Goal: Task Accomplishment & Management: Use online tool/utility

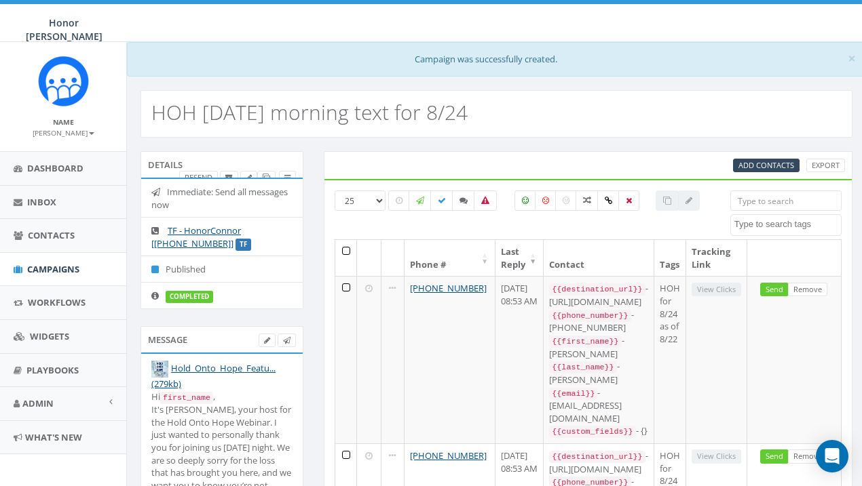
select select
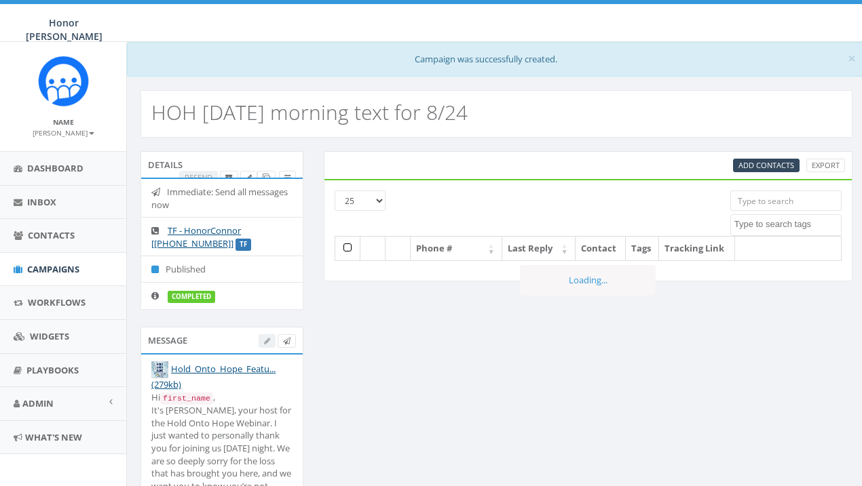
select select
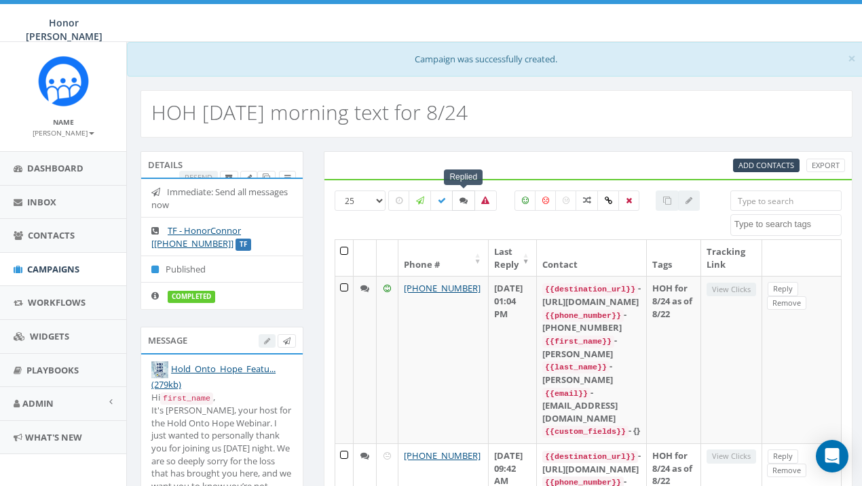
click at [459, 206] on label at bounding box center [463, 201] width 23 height 20
checkbox input "true"
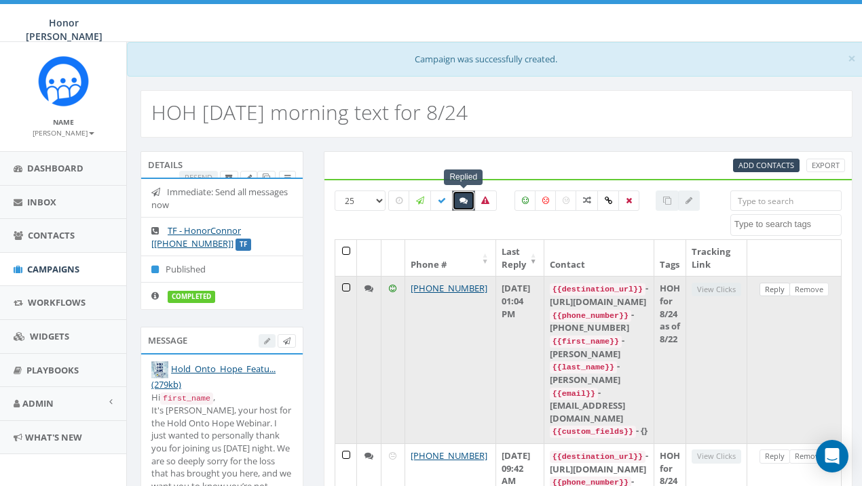
click at [786, 291] on link "Reply" at bounding box center [774, 290] width 31 height 14
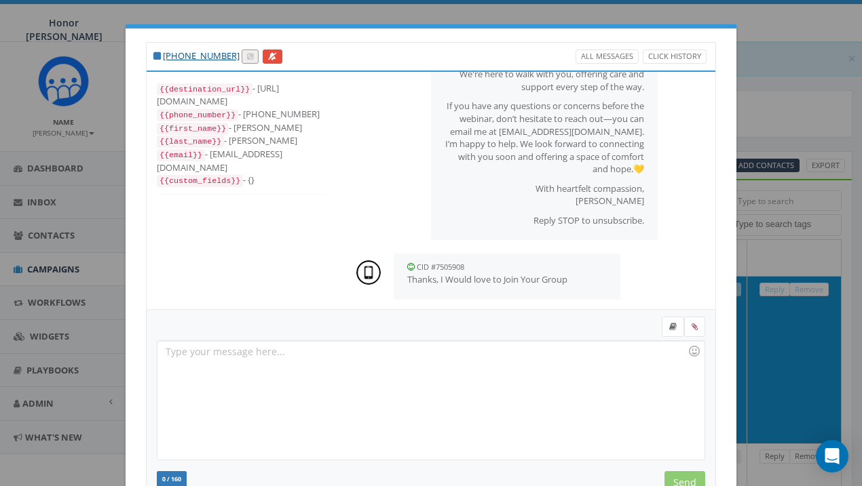
scroll to position [145, 0]
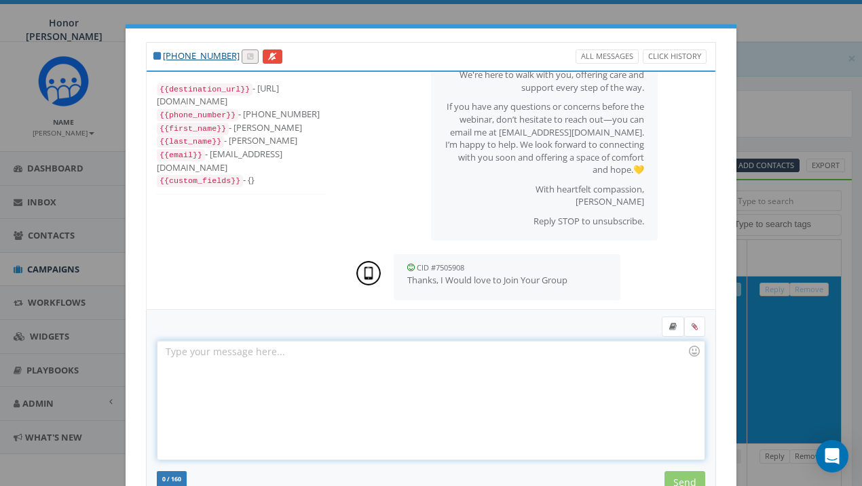
click at [565, 379] on div at bounding box center [430, 400] width 546 height 119
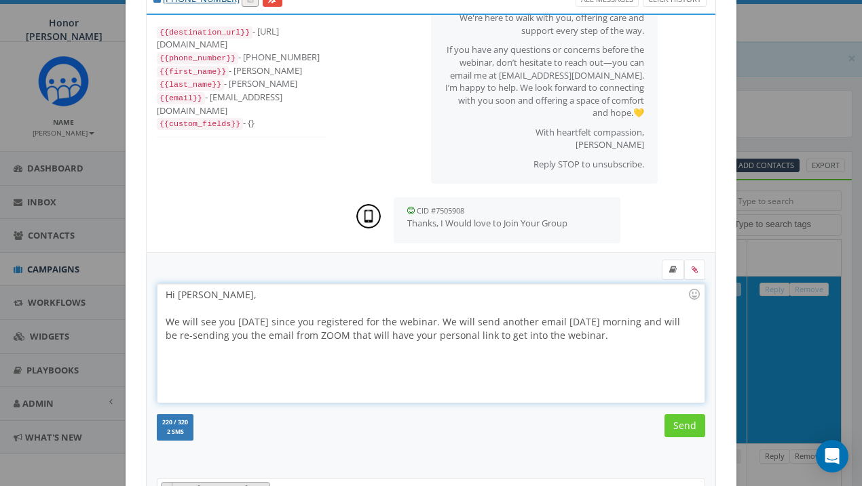
scroll to position [83, 0]
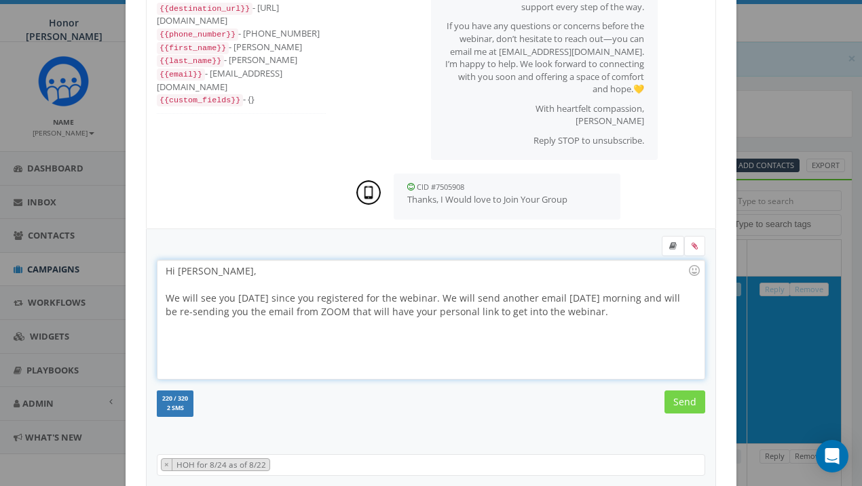
click at [690, 410] on input "Send" at bounding box center [684, 402] width 41 height 23
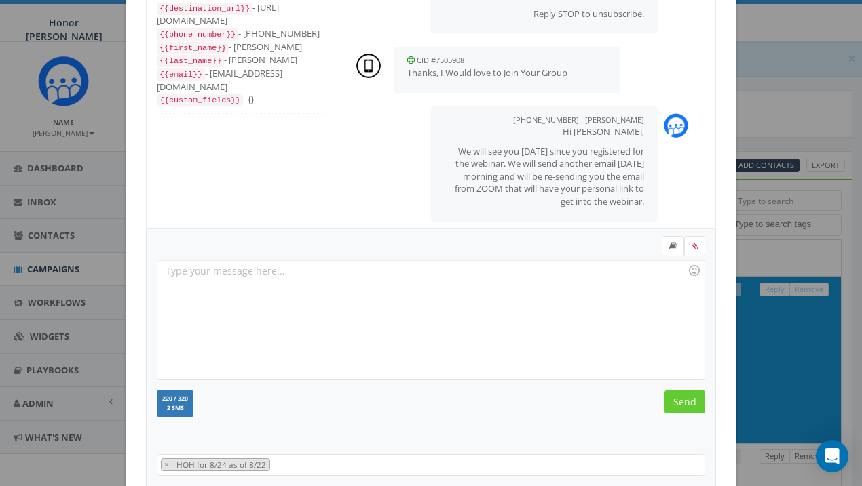
scroll to position [271, 0]
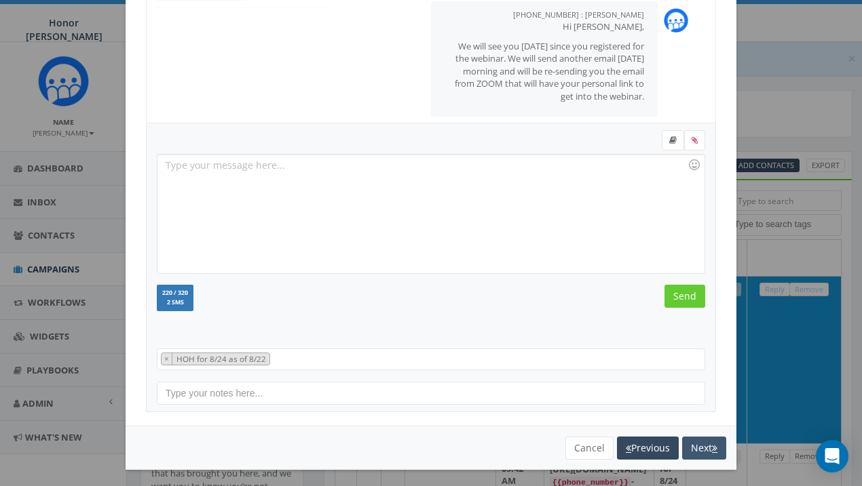
click at [714, 451] on button "Next" at bounding box center [704, 448] width 44 height 23
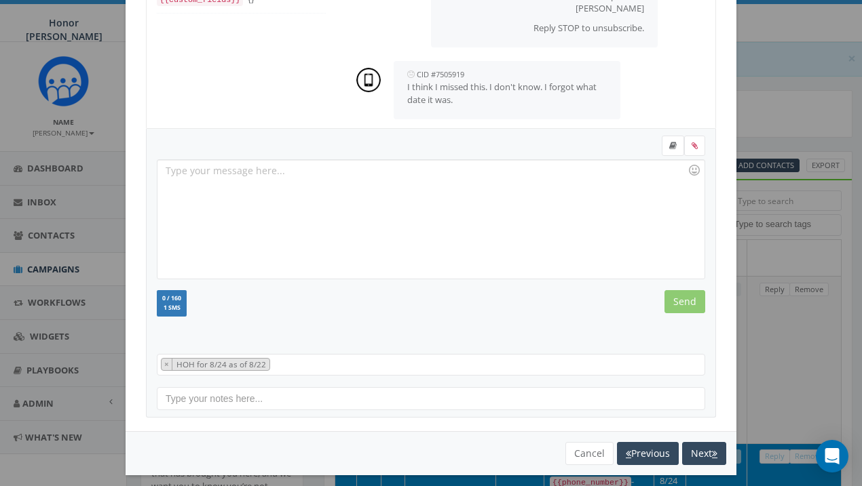
scroll to position [157, 0]
click at [539, 174] on div at bounding box center [430, 219] width 546 height 119
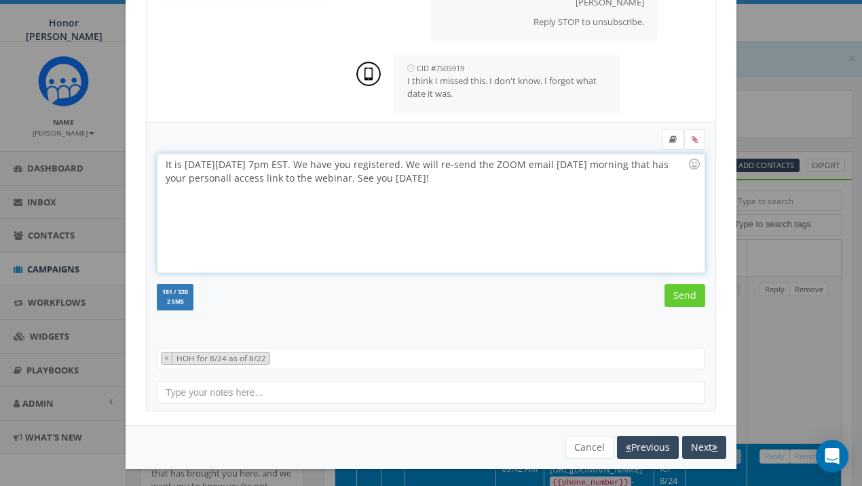
scroll to position [189, 0]
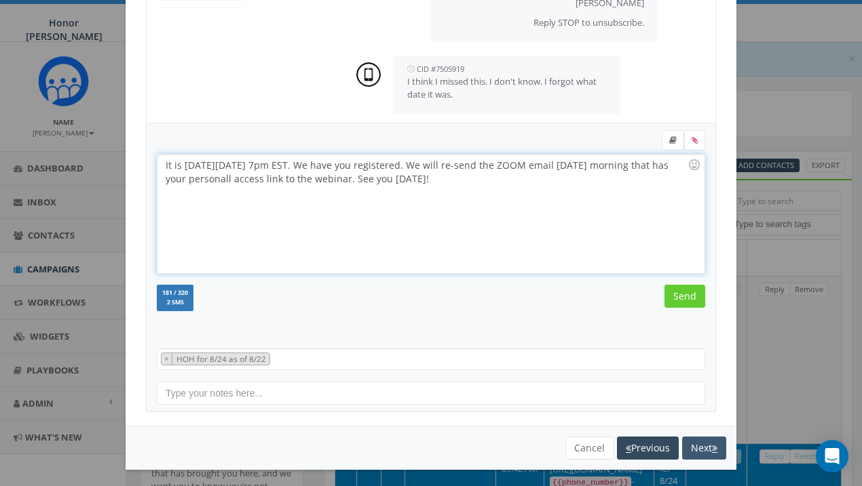
click at [712, 444] on icon "button" at bounding box center [714, 448] width 5 height 9
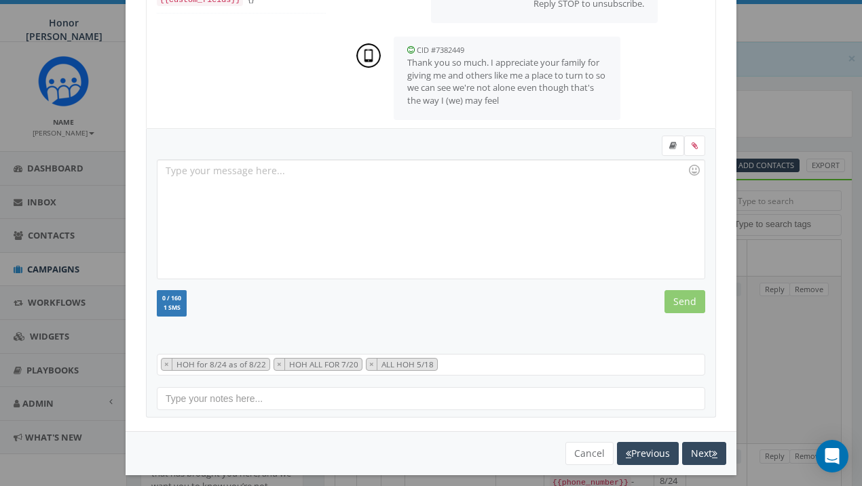
scroll to position [181, 0]
click at [709, 459] on button "Next" at bounding box center [704, 453] width 44 height 23
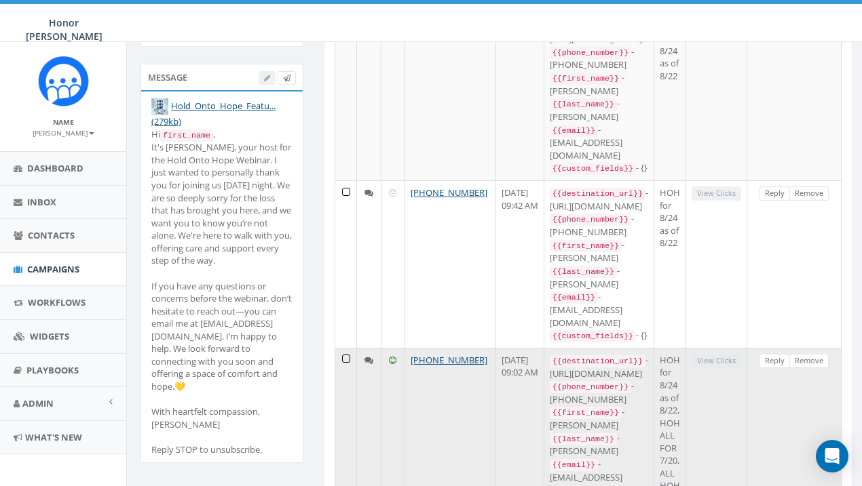
scroll to position [263, 0]
click at [775, 355] on link "Reply" at bounding box center [774, 362] width 31 height 14
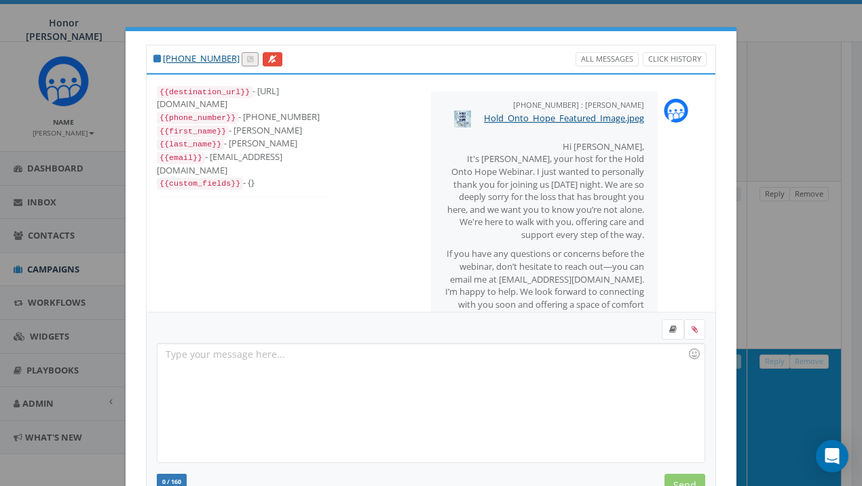
scroll to position [181, 0]
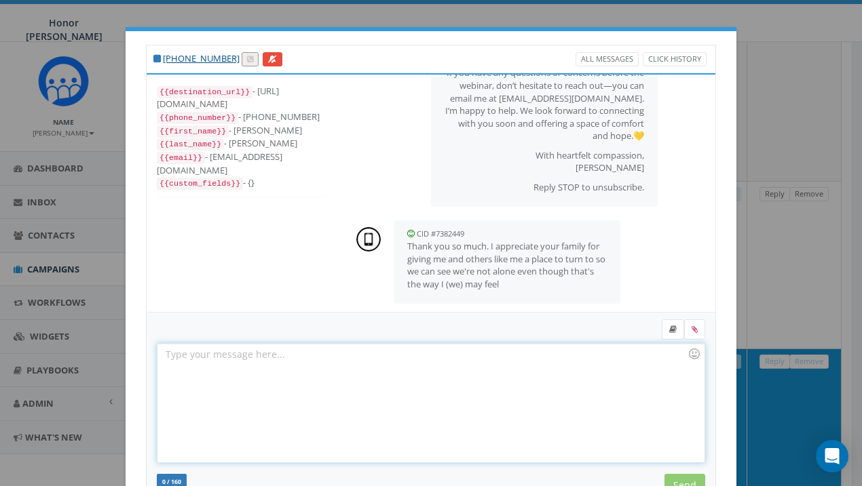
click at [543, 372] on div at bounding box center [430, 403] width 546 height 119
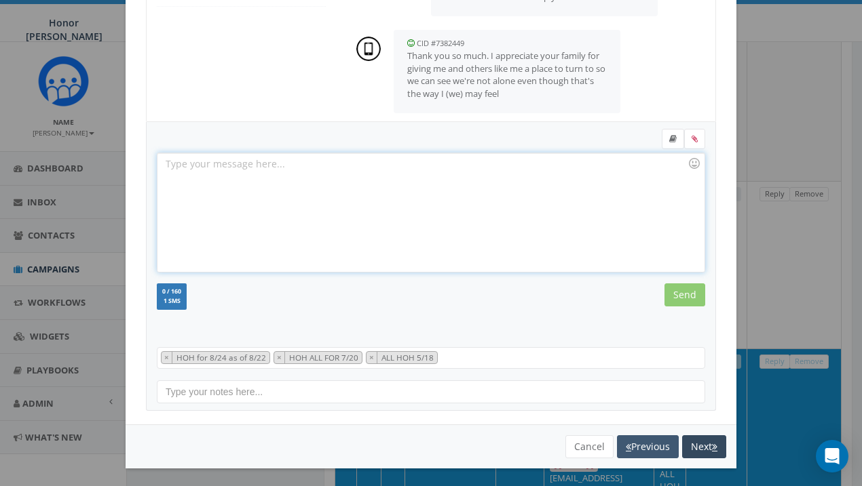
scroll to position [189, 0]
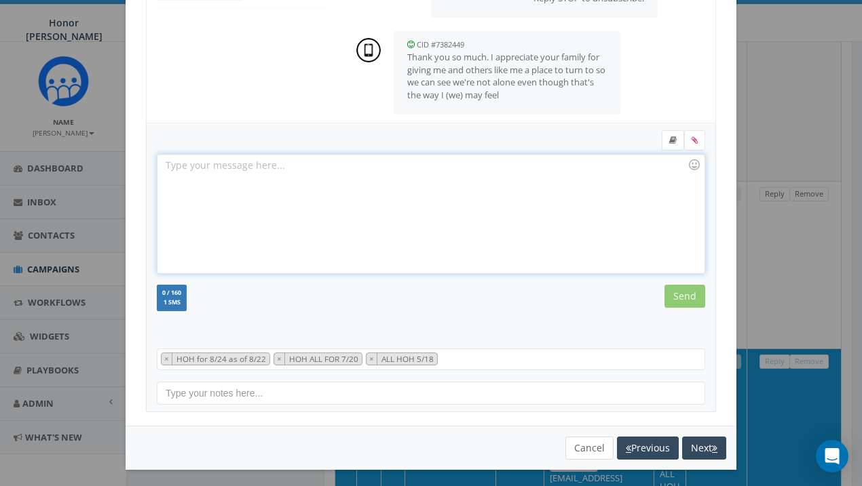
click at [594, 442] on button "Cancel" at bounding box center [589, 448] width 48 height 23
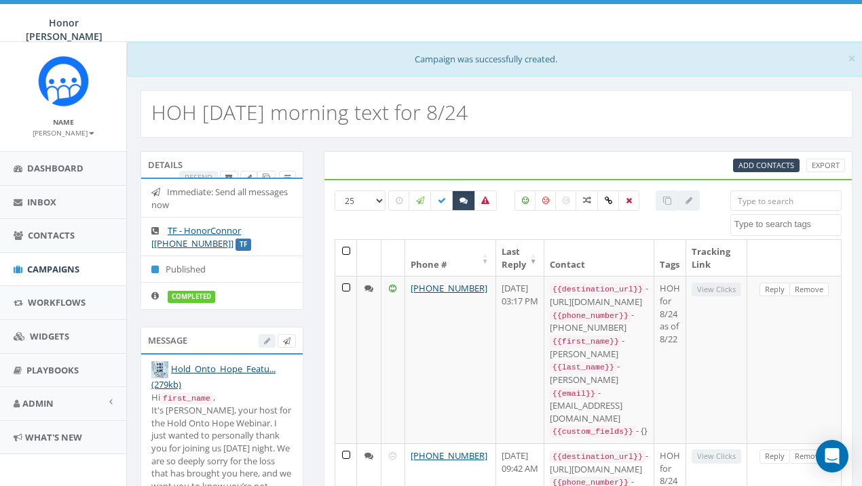
scroll to position [0, 0]
click at [41, 268] on span "Campaigns" at bounding box center [53, 269] width 52 height 12
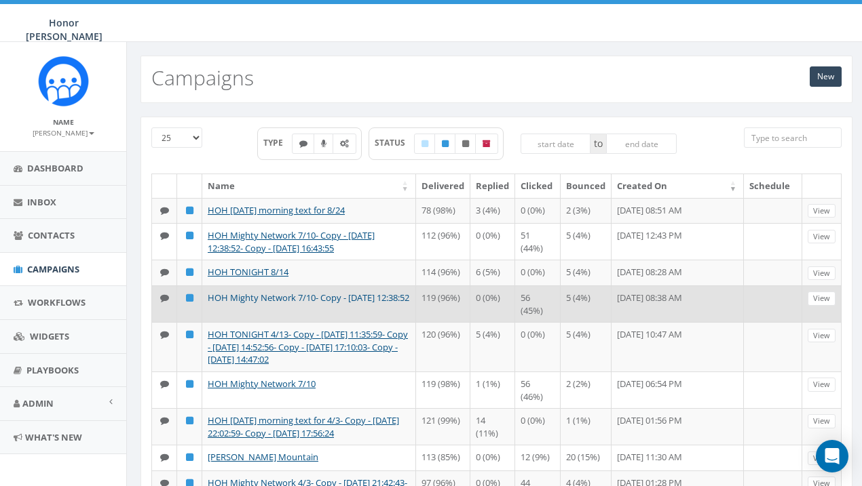
click at [320, 296] on link "HOH Mighty Network 7/10- Copy - 2025-07-21 12:38:52" at bounding box center [309, 298] width 202 height 12
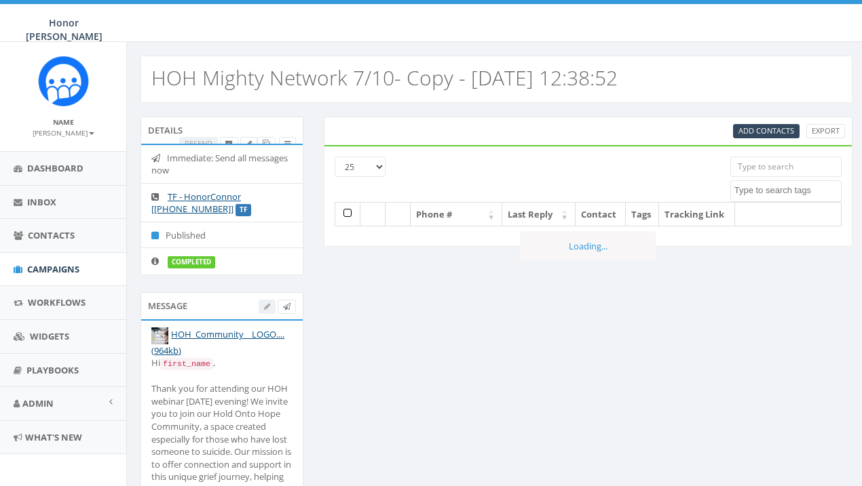
select select
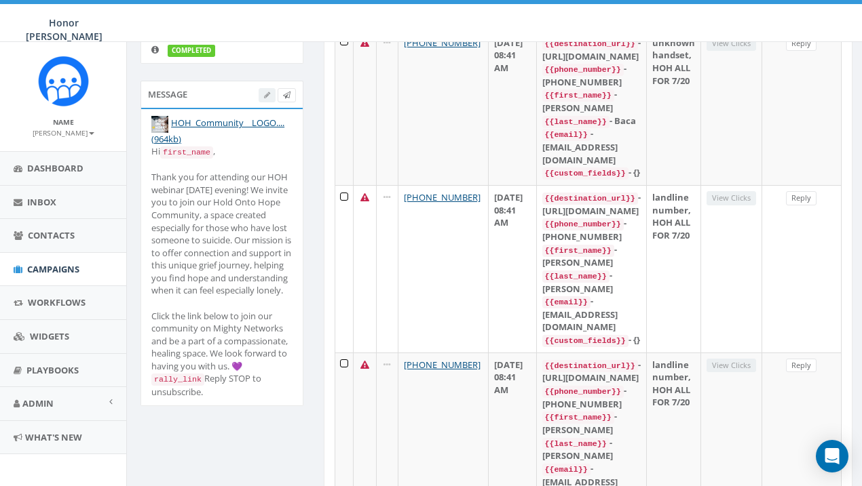
scroll to position [214, 0]
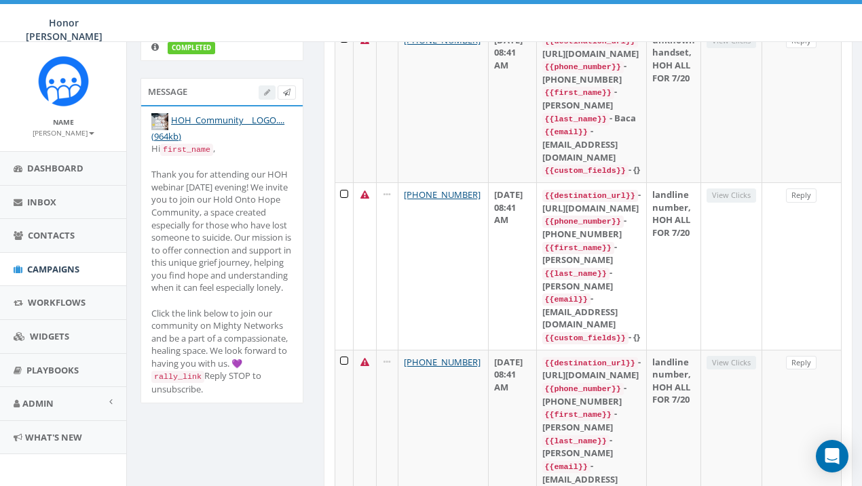
click at [271, 94] on div at bounding box center [276, 92] width 37 height 14
click at [267, 88] on div at bounding box center [276, 92] width 37 height 14
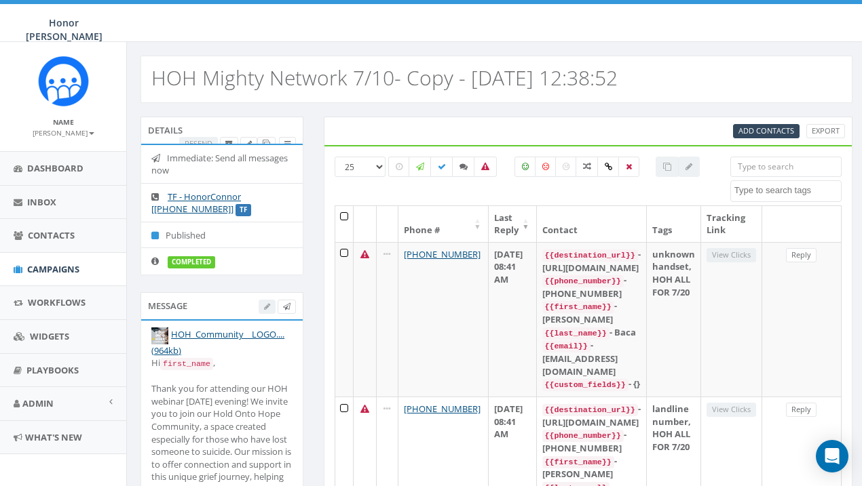
scroll to position [0, 0]
click at [267, 140] on icon at bounding box center [266, 143] width 7 height 7
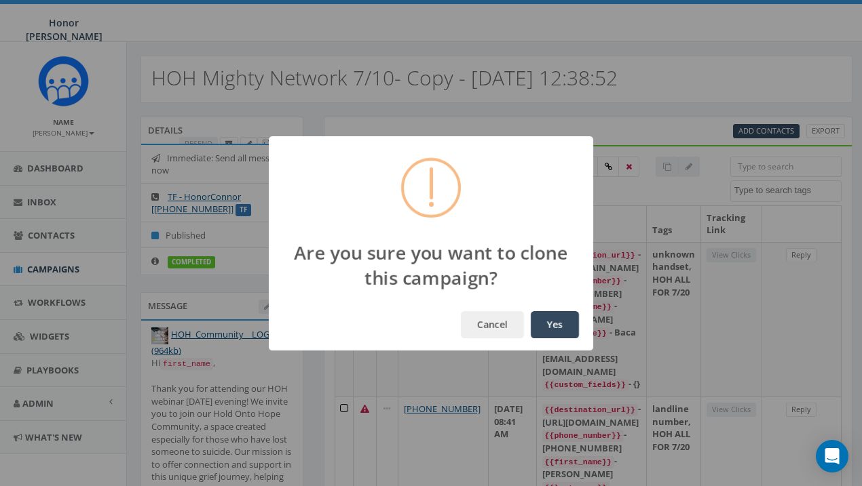
click at [558, 324] on button "Yes" at bounding box center [555, 324] width 48 height 27
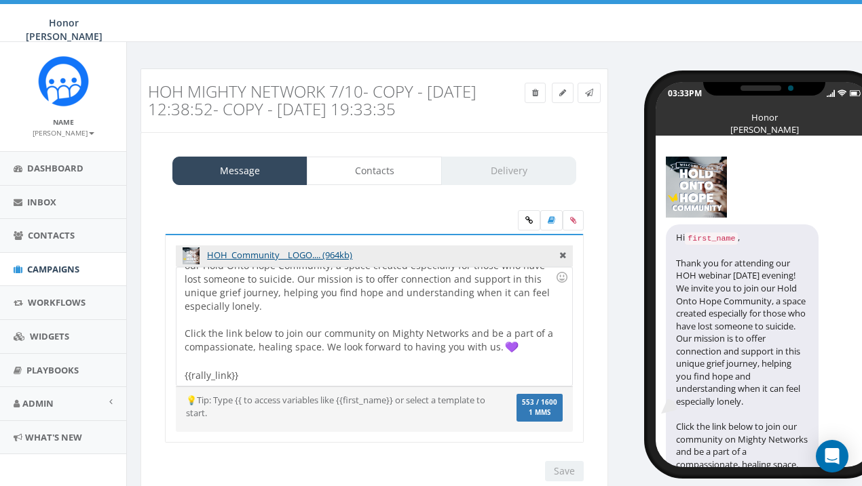
scroll to position [53, 0]
click at [223, 373] on div "Hi {{first_name}}, Thank you for attending our HOH webinar yesterday evening! W…" at bounding box center [373, 326] width 395 height 119
click at [596, 89] on link at bounding box center [588, 93] width 23 height 20
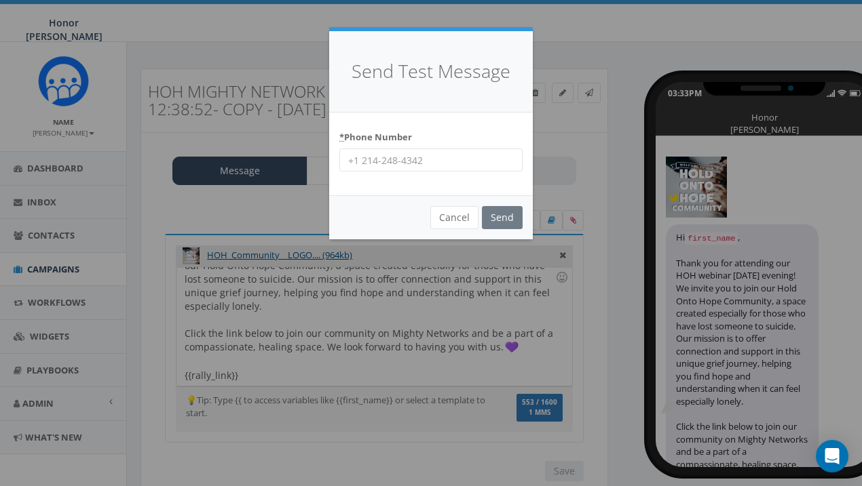
click at [446, 157] on input "* Phone Number" at bounding box center [430, 160] width 183 height 23
type input "8605591084"
click at [516, 218] on input "Send" at bounding box center [502, 217] width 41 height 23
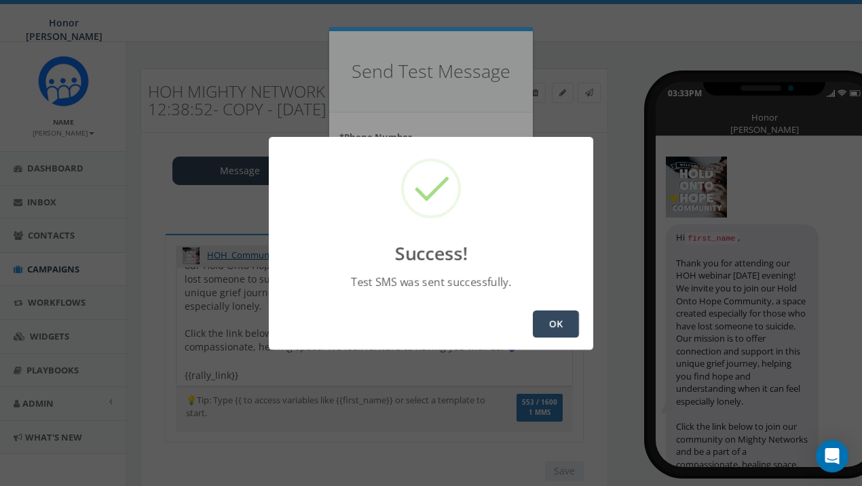
click at [552, 328] on button "OK" at bounding box center [556, 324] width 46 height 27
